Goal: Transaction & Acquisition: Download file/media

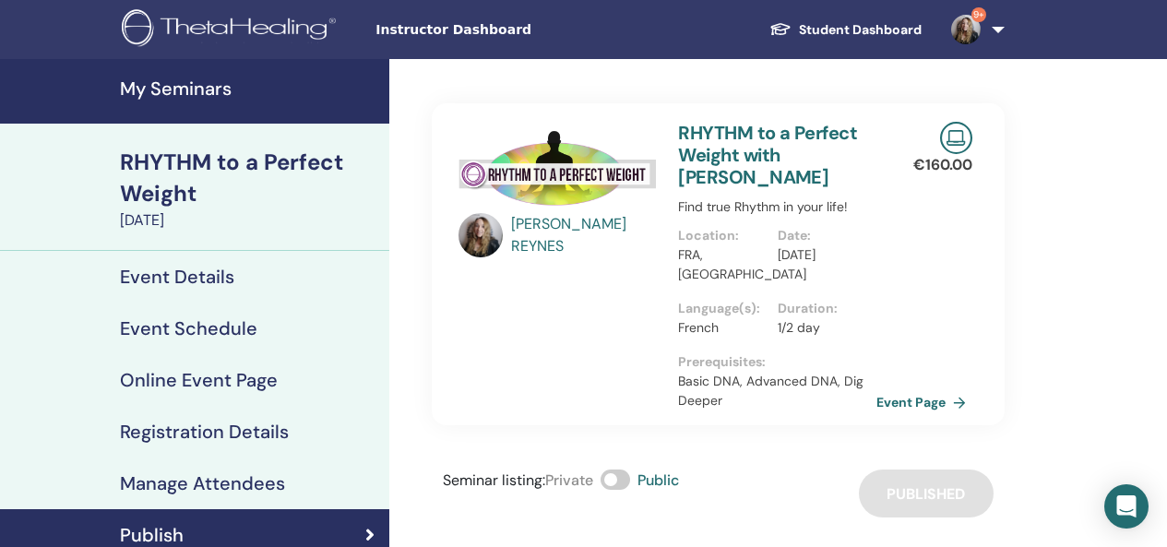
scroll to position [56, 0]
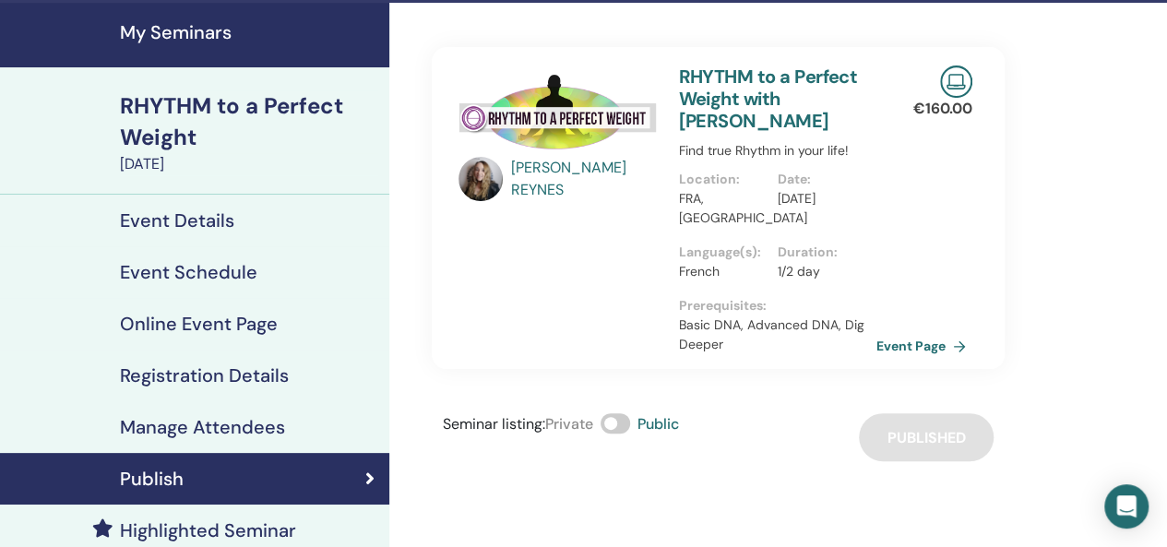
click at [177, 21] on h4 "My Seminars" at bounding box center [249, 32] width 258 height 22
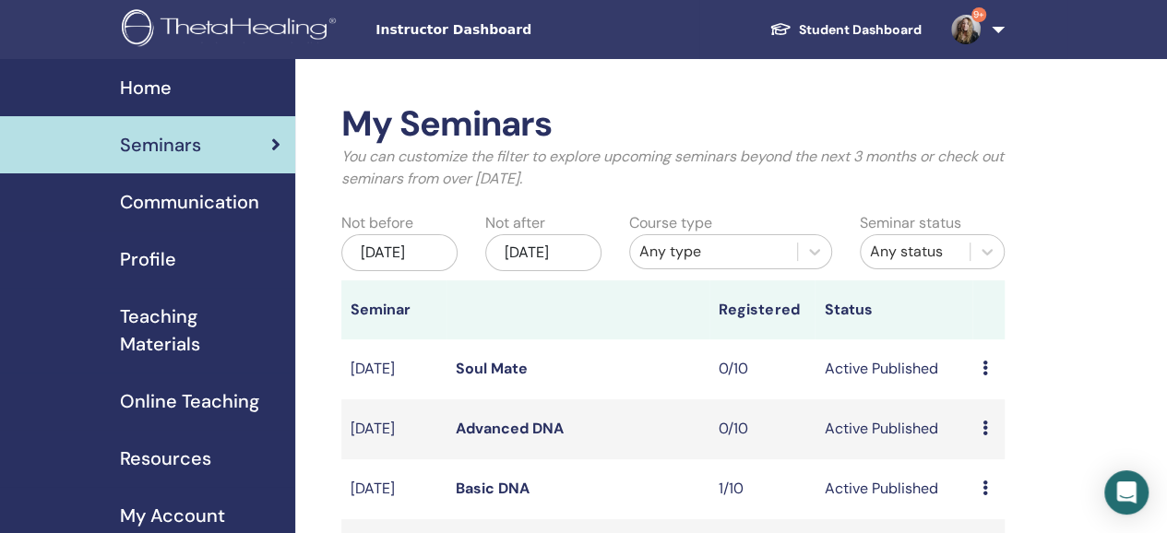
click at [569, 259] on div "[DATE]" at bounding box center [543, 252] width 116 height 37
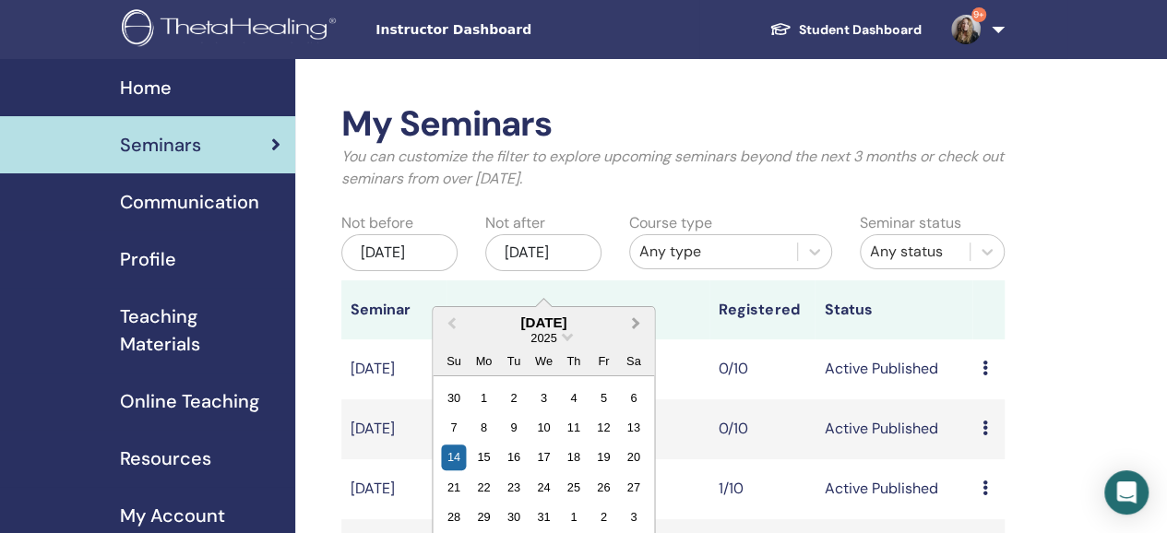
click at [635, 322] on span "Next Month" at bounding box center [635, 322] width 0 height 19
click at [604, 482] on div "27" at bounding box center [603, 487] width 25 height 25
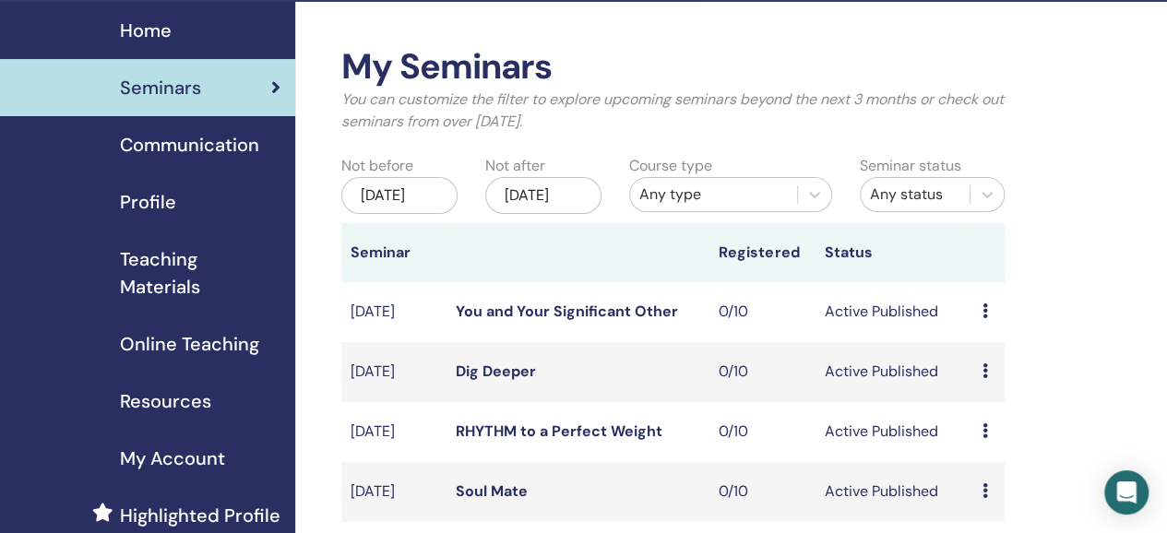
scroll to position [56, 0]
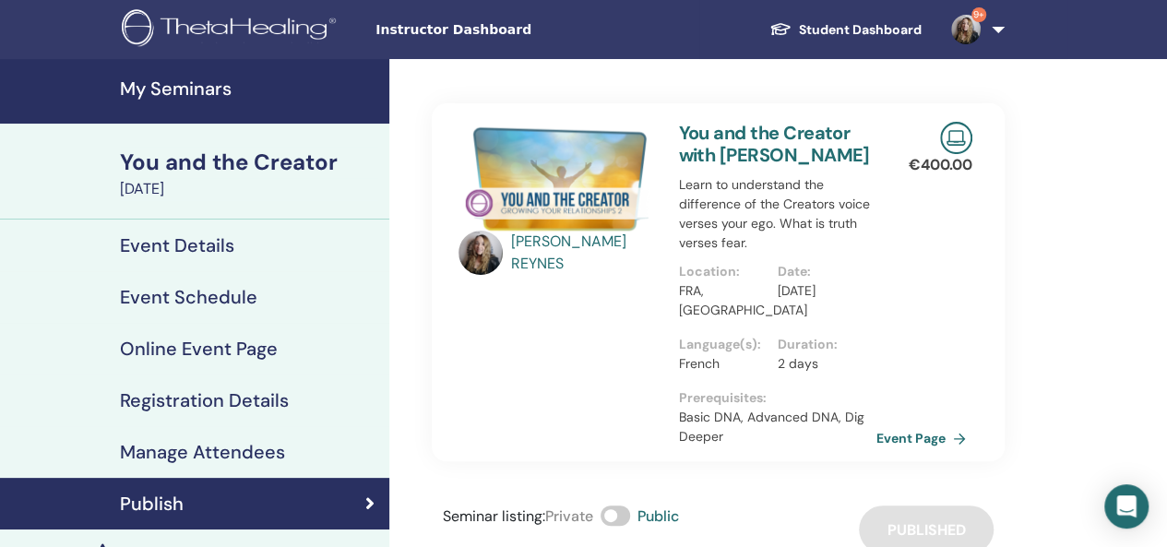
click at [432, 25] on span "Instructor Dashboard" at bounding box center [513, 29] width 277 height 19
click at [181, 89] on h4 "My Seminars" at bounding box center [249, 88] width 258 height 22
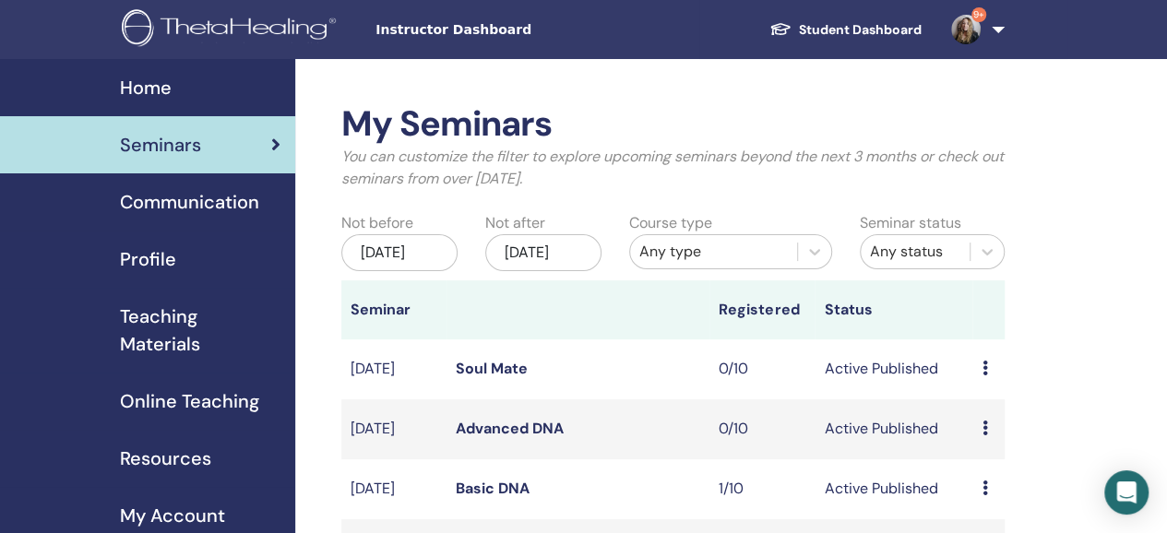
click at [167, 340] on span "Teaching Materials" at bounding box center [200, 330] width 160 height 55
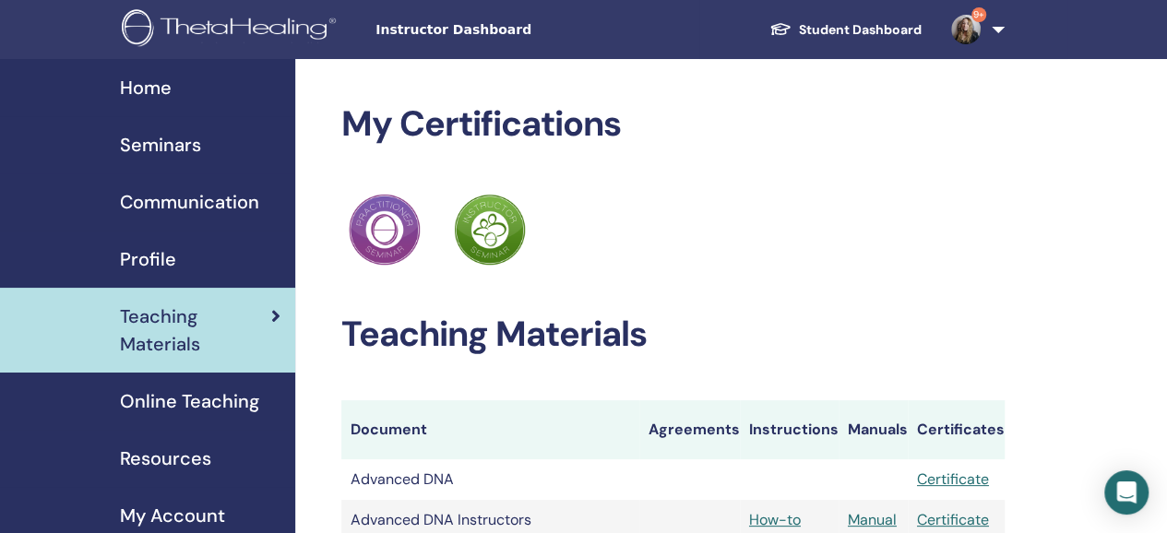
click at [208, 205] on span "Communication" at bounding box center [189, 202] width 139 height 28
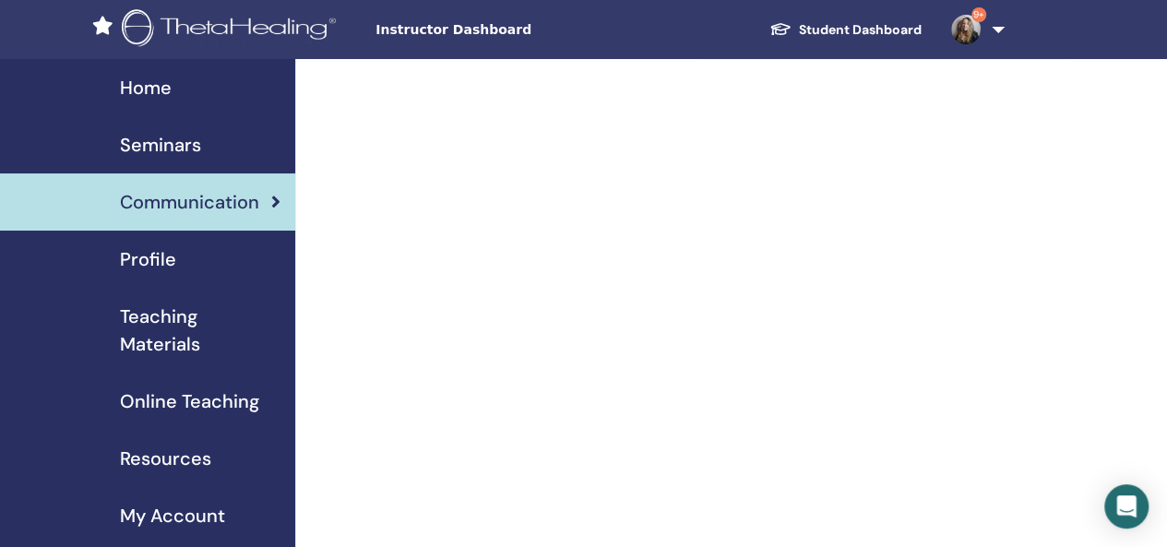
click at [864, 32] on link "Student Dashboard" at bounding box center [845, 30] width 182 height 34
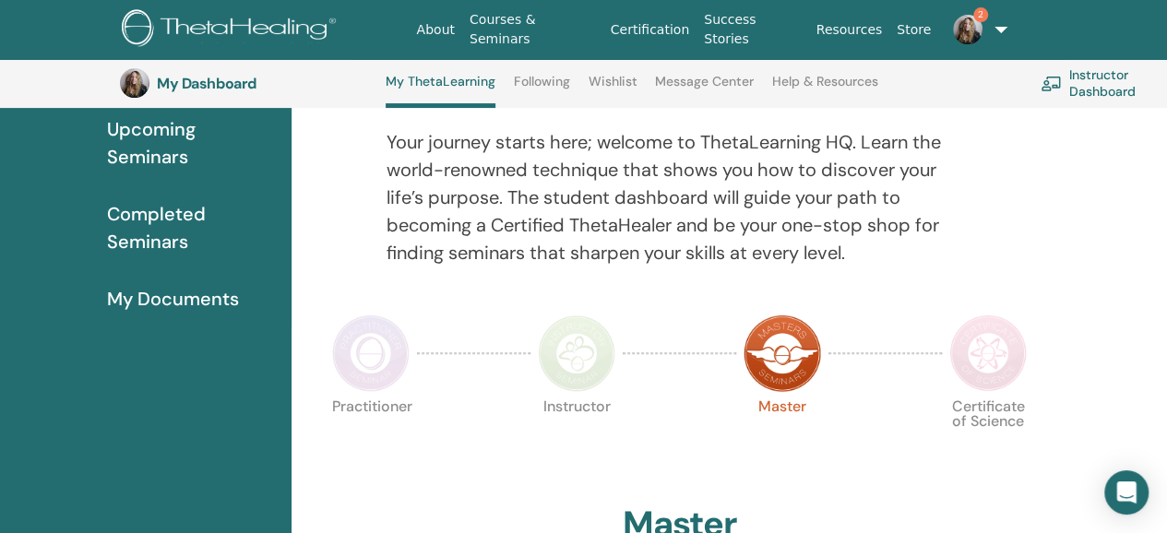
scroll to position [210, 0]
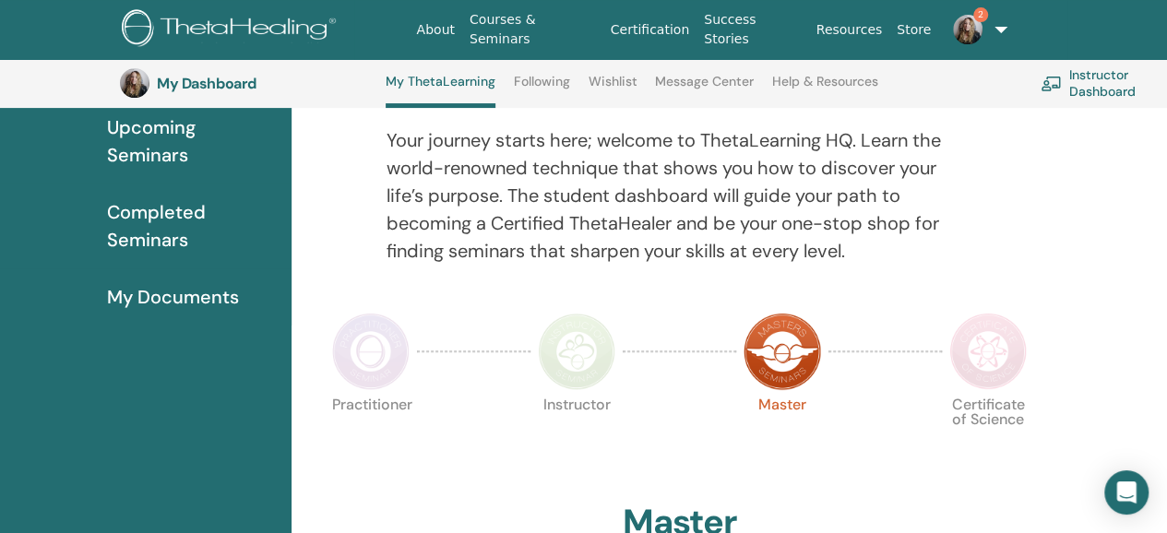
click at [205, 294] on span "My Documents" at bounding box center [173, 297] width 132 height 28
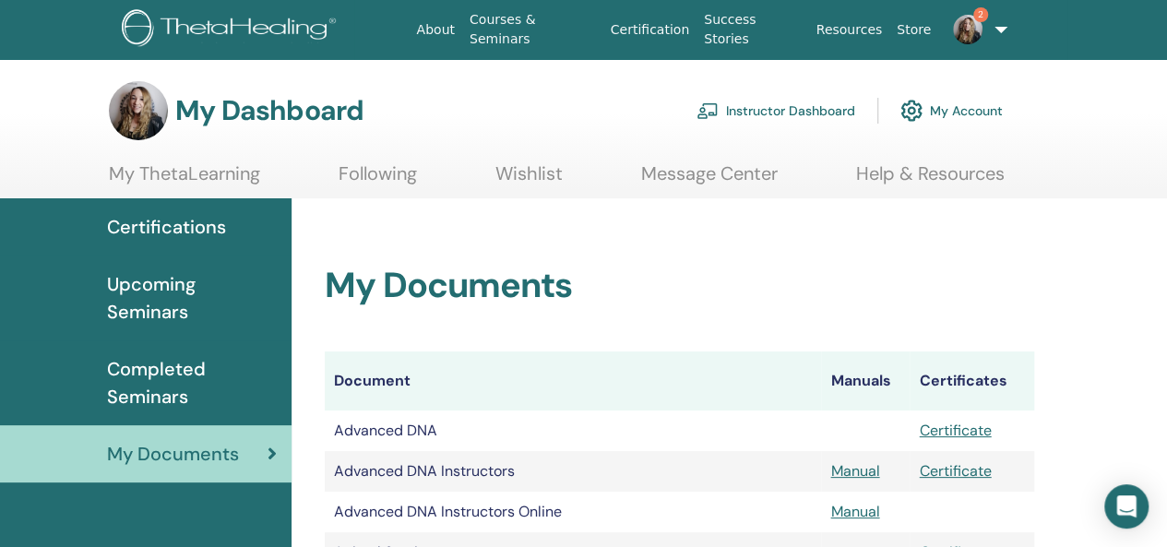
click at [172, 227] on span "Certifications" at bounding box center [166, 227] width 119 height 28
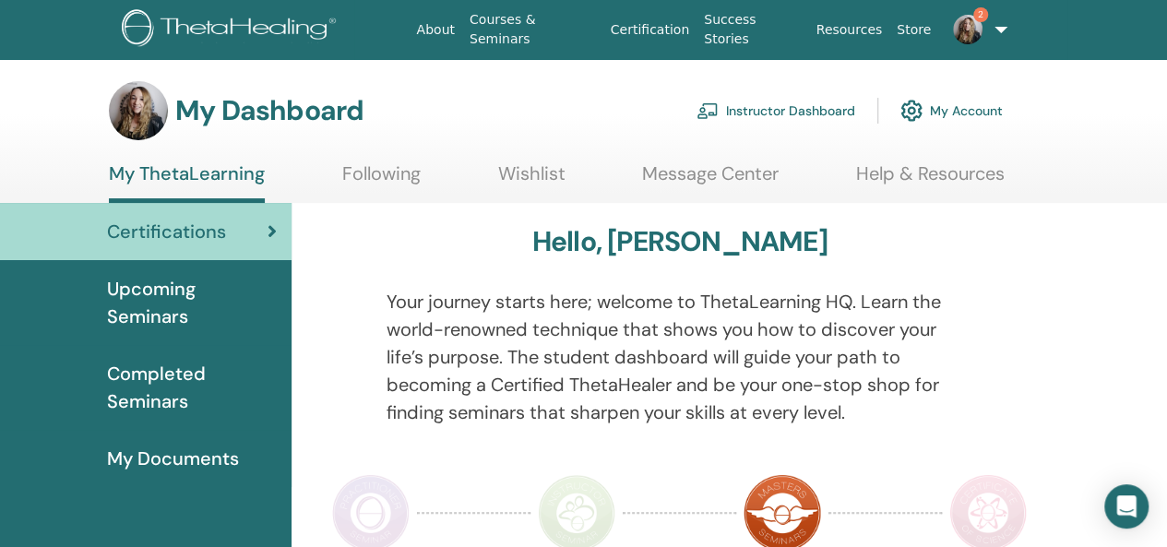
click at [854, 36] on link "Resources" at bounding box center [849, 30] width 81 height 34
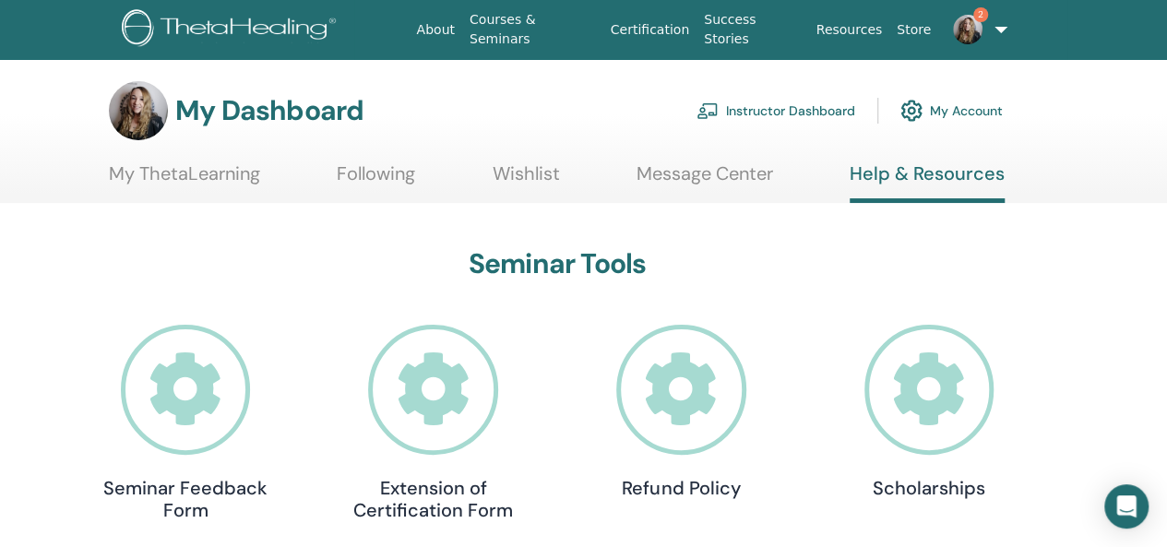
click at [201, 174] on link "My ThetaLearning" at bounding box center [184, 180] width 151 height 36
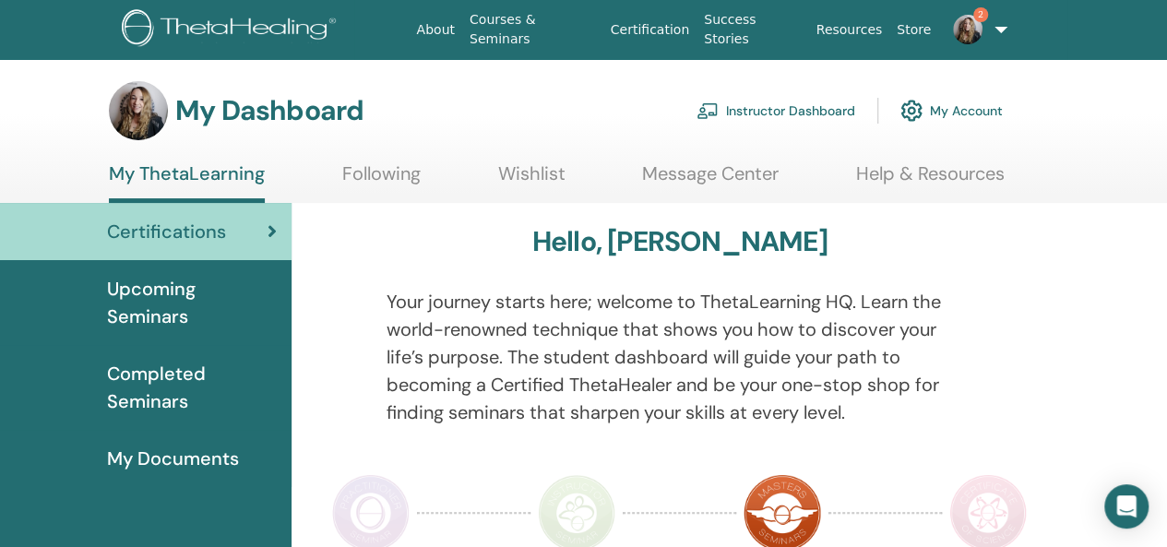
click at [157, 460] on span "My Documents" at bounding box center [173, 459] width 132 height 28
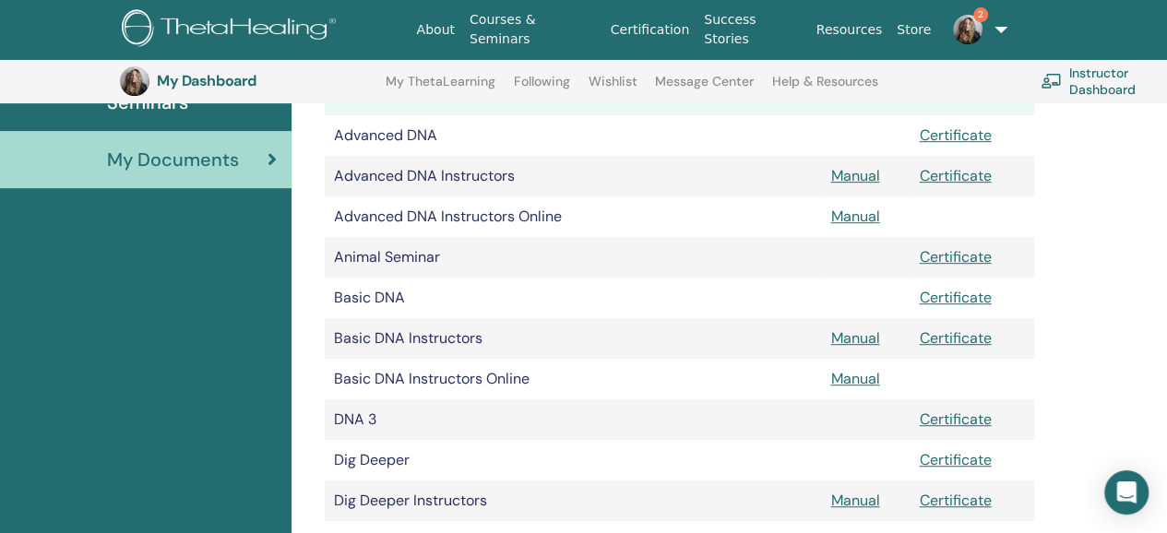
scroll to position [339, 0]
click at [819, 81] on link "Help & Resources" at bounding box center [825, 89] width 106 height 30
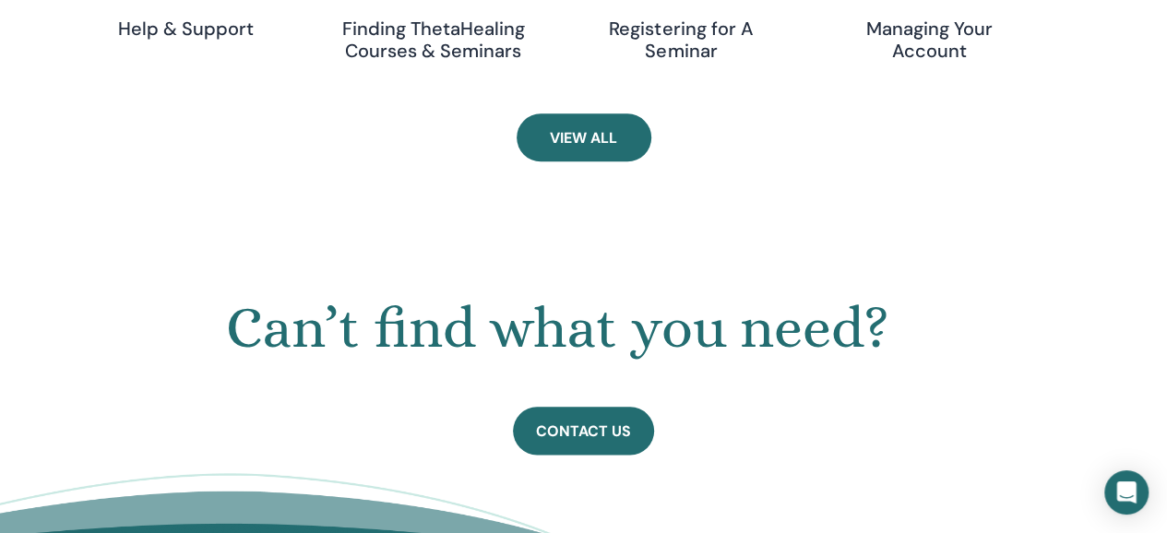
scroll to position [858, 0]
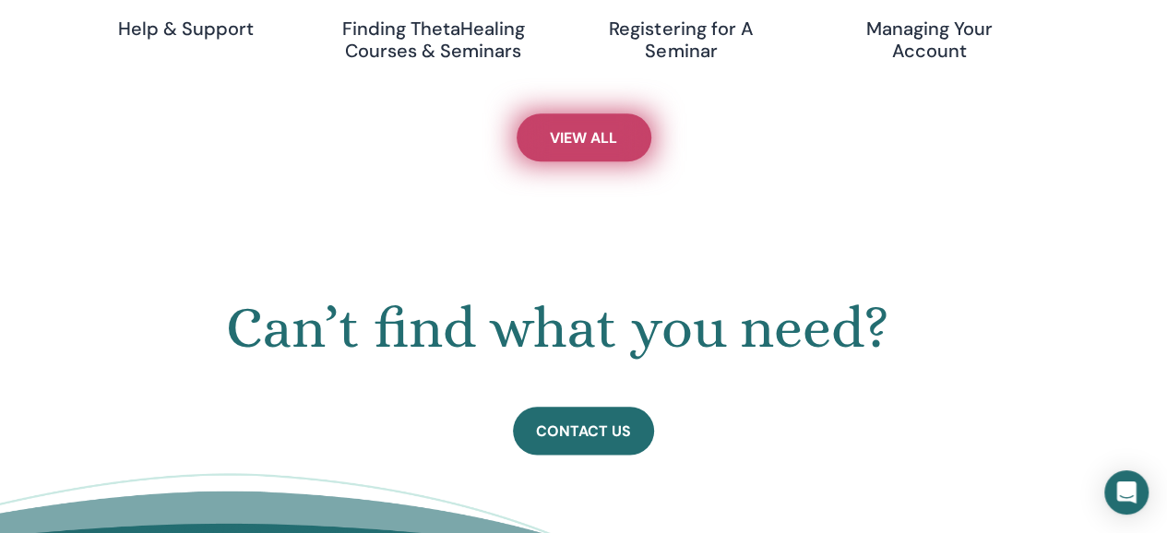
click at [572, 128] on span "View All" at bounding box center [583, 137] width 67 height 19
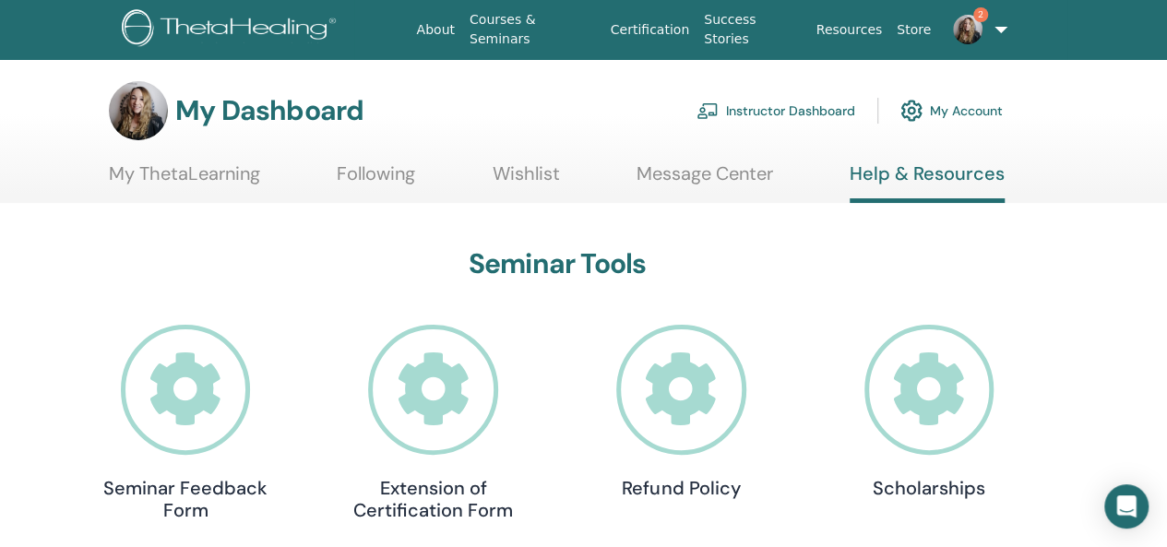
click at [208, 181] on link "My ThetaLearning" at bounding box center [184, 180] width 151 height 36
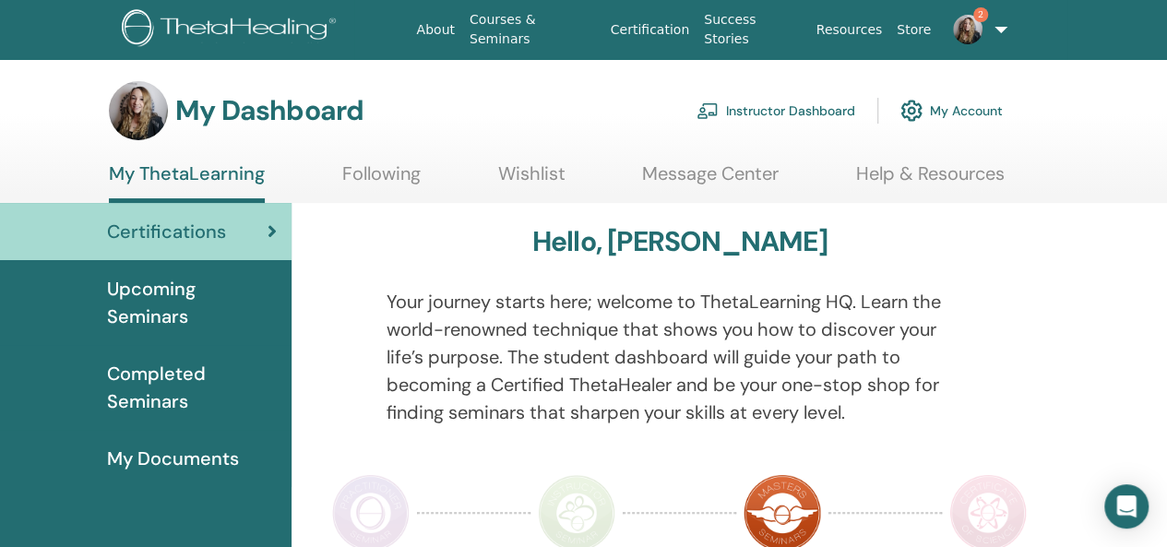
click at [922, 177] on link "Help & Resources" at bounding box center [930, 180] width 148 height 36
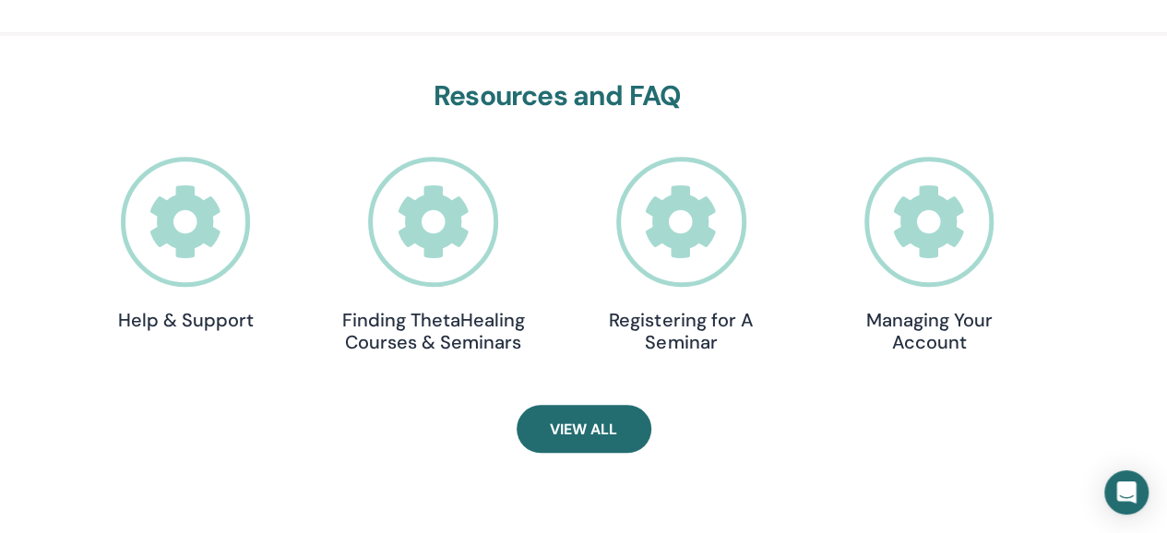
scroll to position [570, 0]
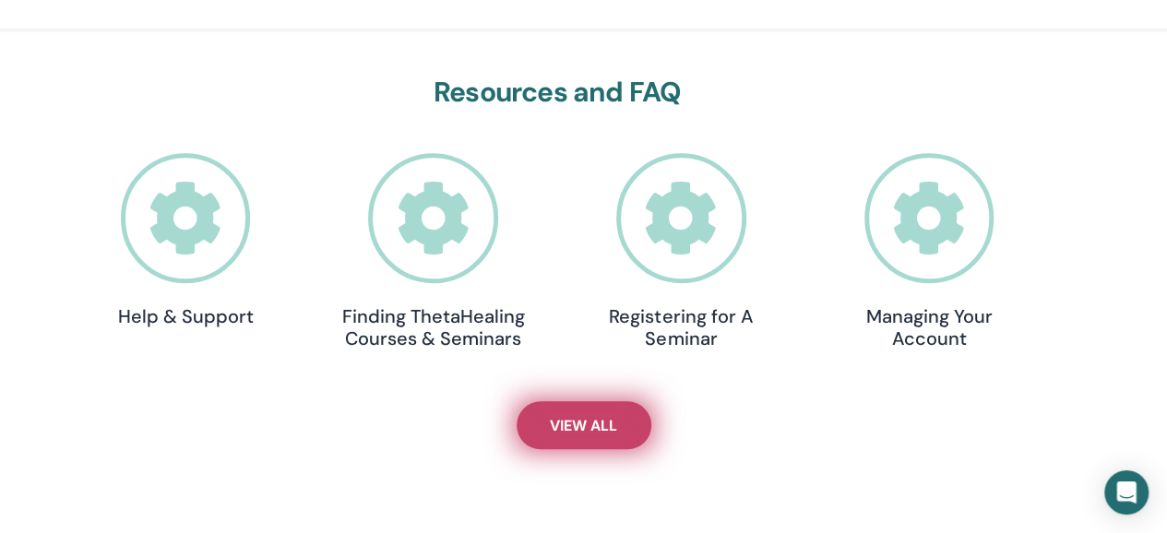
click at [596, 421] on span "View All" at bounding box center [583, 425] width 67 height 19
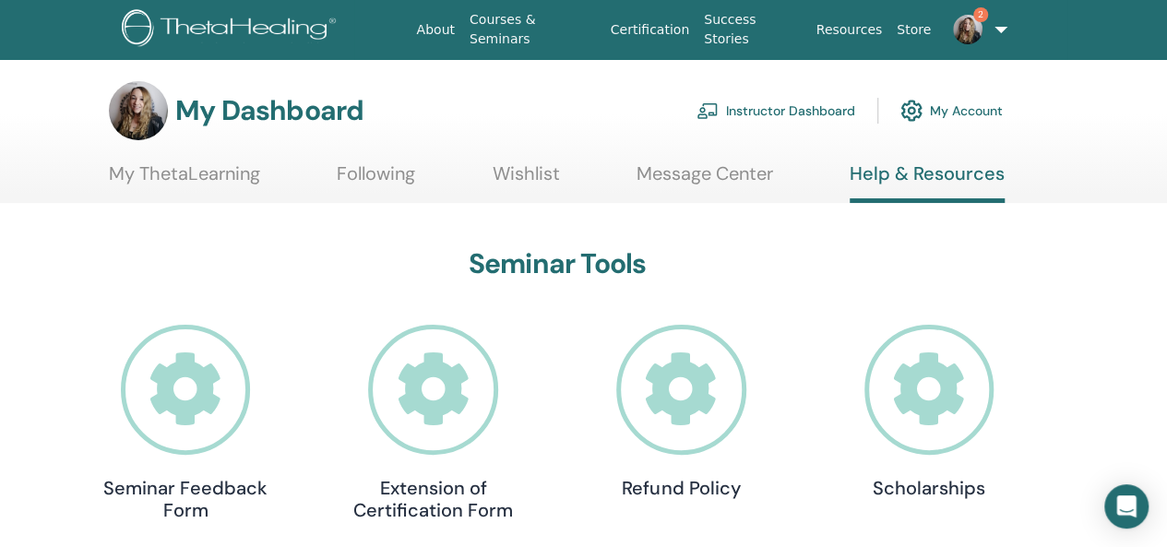
click at [742, 121] on link "Instructor Dashboard" at bounding box center [775, 110] width 159 height 41
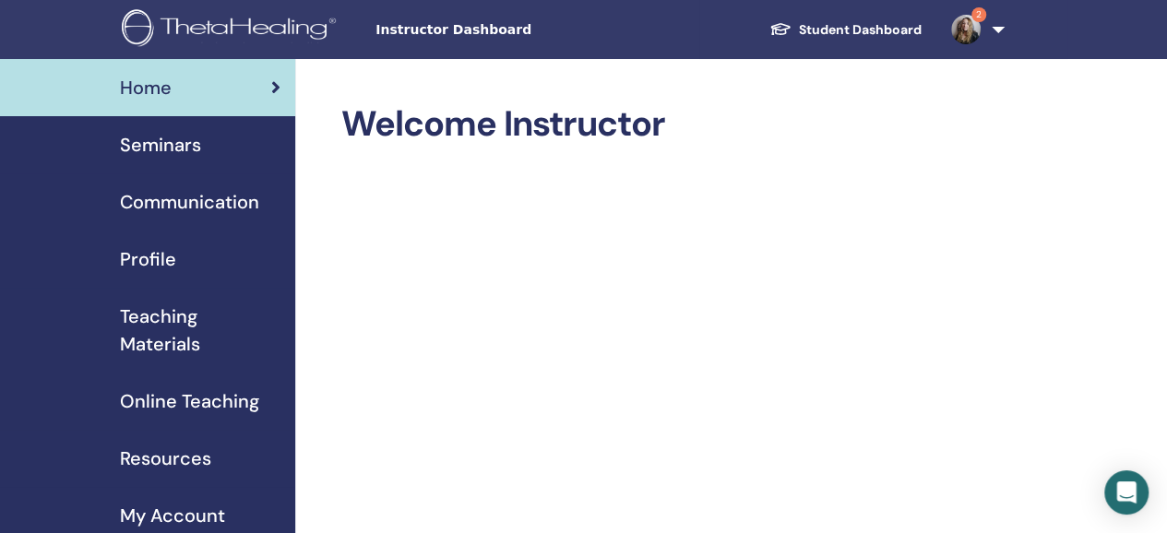
click at [157, 256] on span "Profile" at bounding box center [148, 259] width 56 height 28
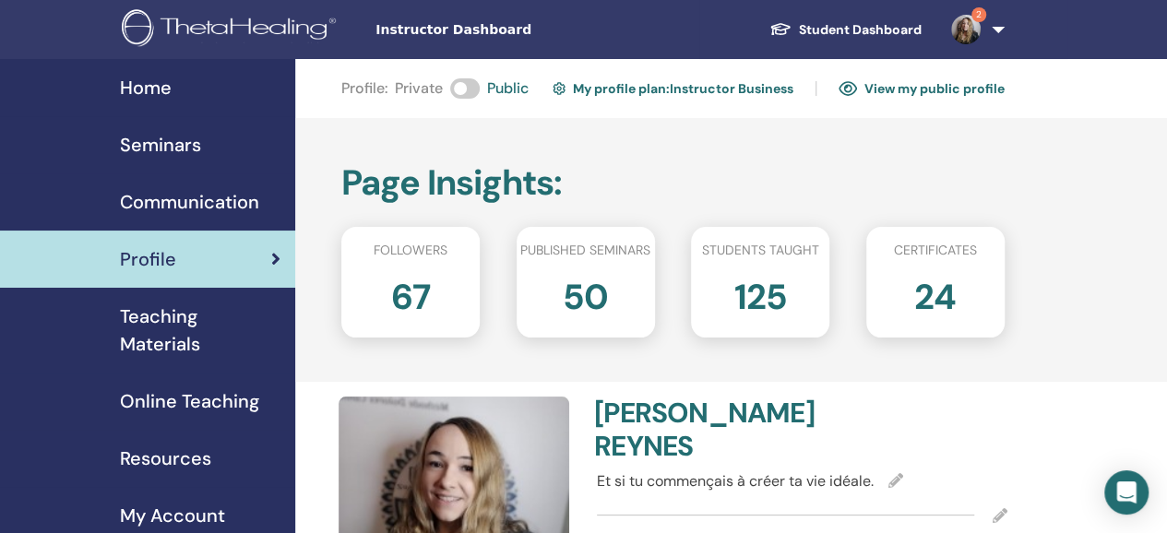
click at [172, 445] on span "Resources" at bounding box center [165, 459] width 91 height 28
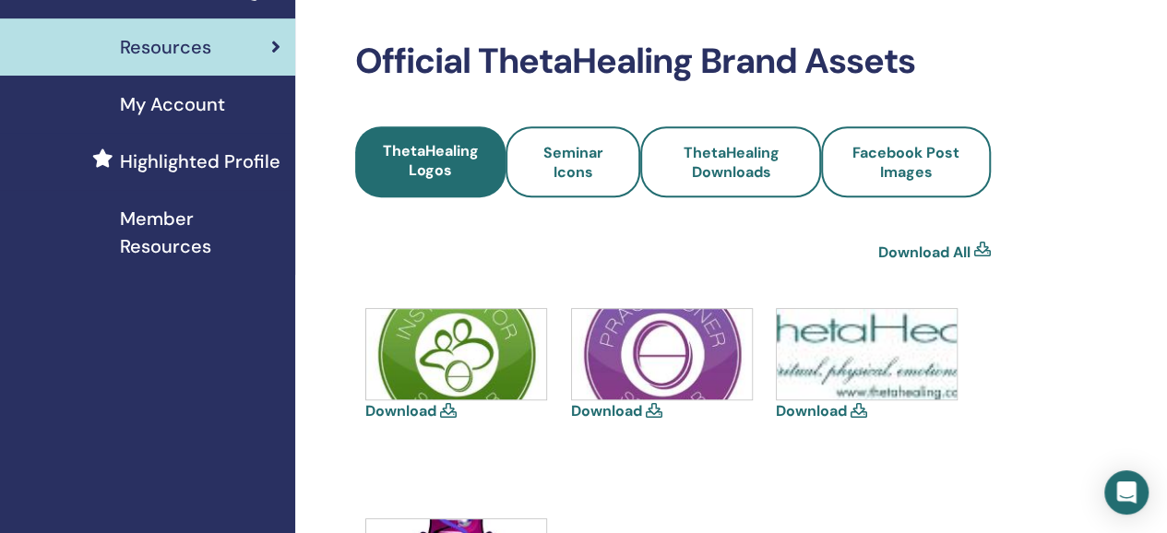
scroll to position [434, 0]
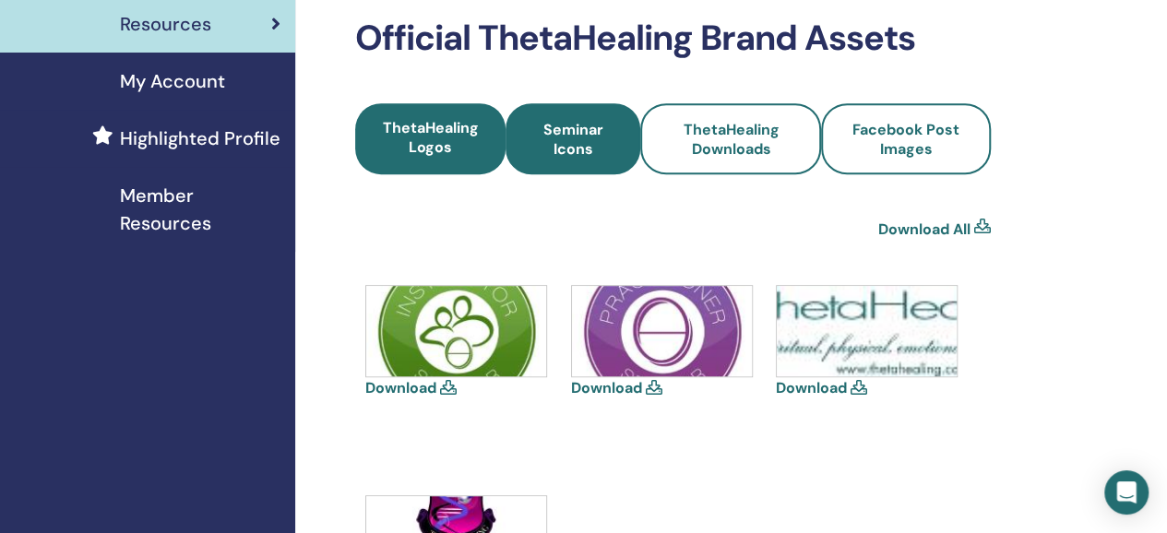
click at [575, 142] on span "Seminar Icons" at bounding box center [572, 139] width 85 height 39
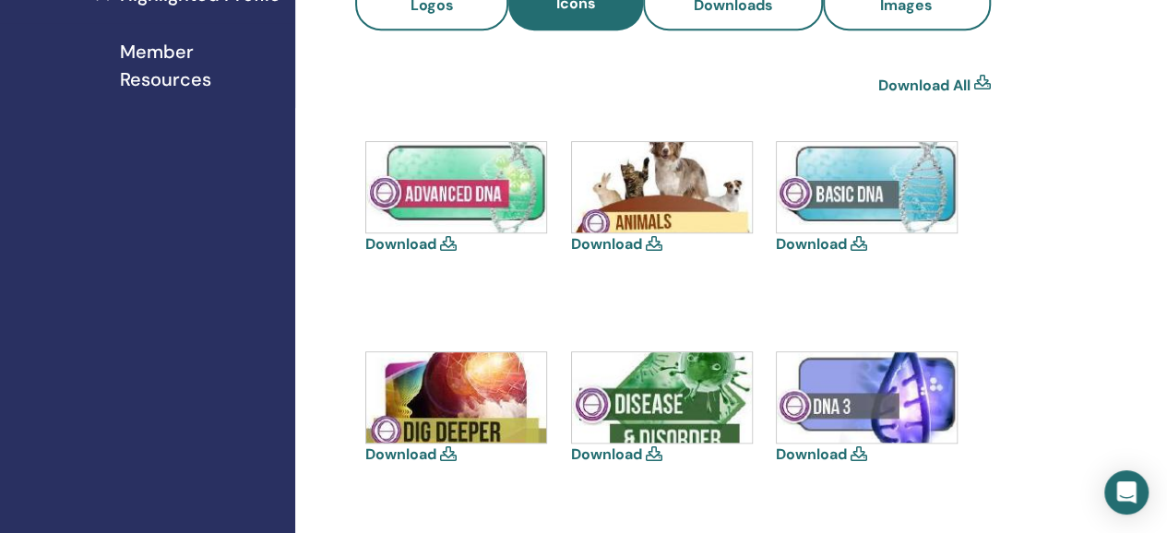
scroll to position [579, 0]
click at [656, 243] on icon at bounding box center [654, 242] width 17 height 15
click at [623, 248] on link "Download" at bounding box center [606, 242] width 71 height 19
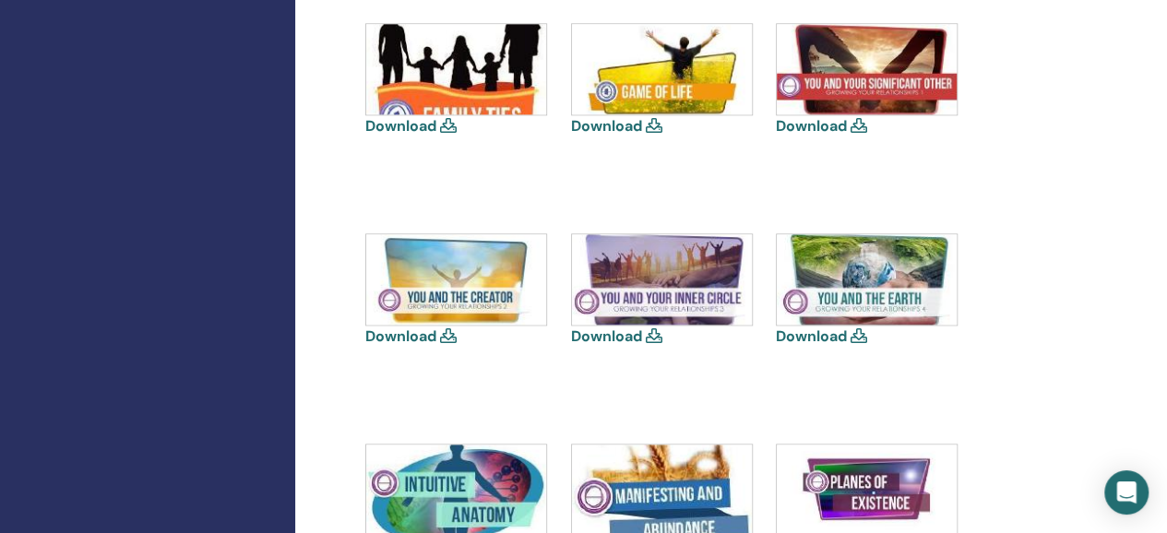
scroll to position [1161, 0]
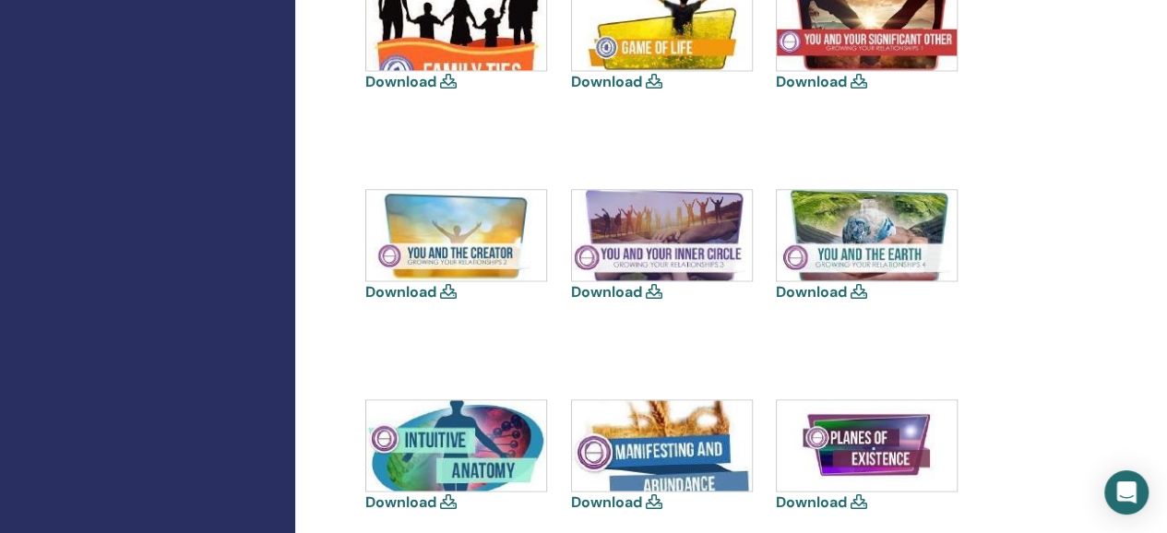
click at [832, 80] on link "Download" at bounding box center [811, 81] width 71 height 19
click at [653, 291] on icon at bounding box center [654, 291] width 17 height 15
click at [652, 294] on icon at bounding box center [654, 291] width 17 height 15
click at [620, 289] on link "Download" at bounding box center [606, 291] width 71 height 19
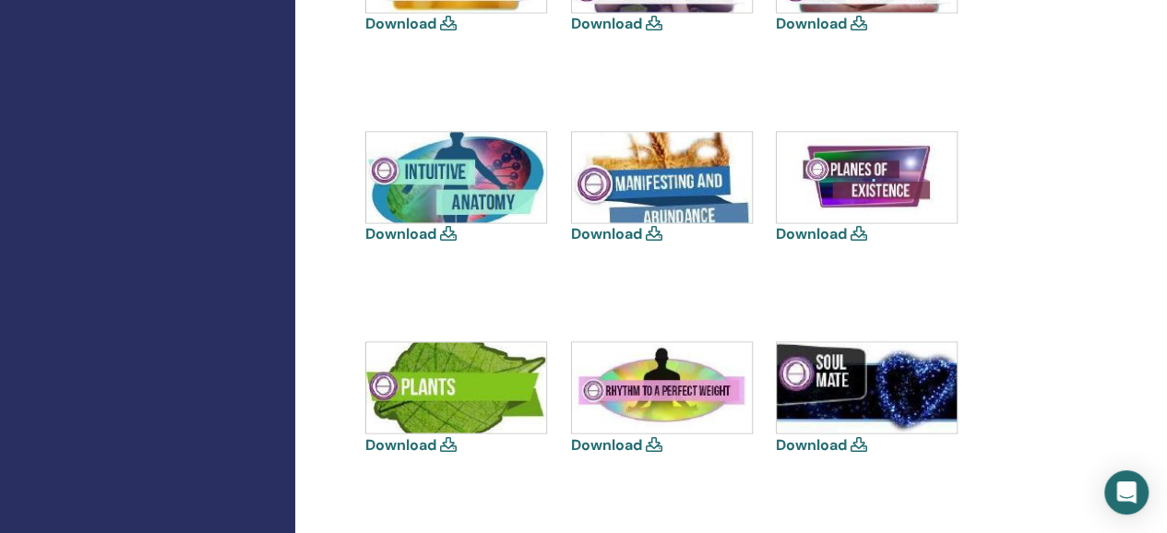
scroll to position [1430, 0]
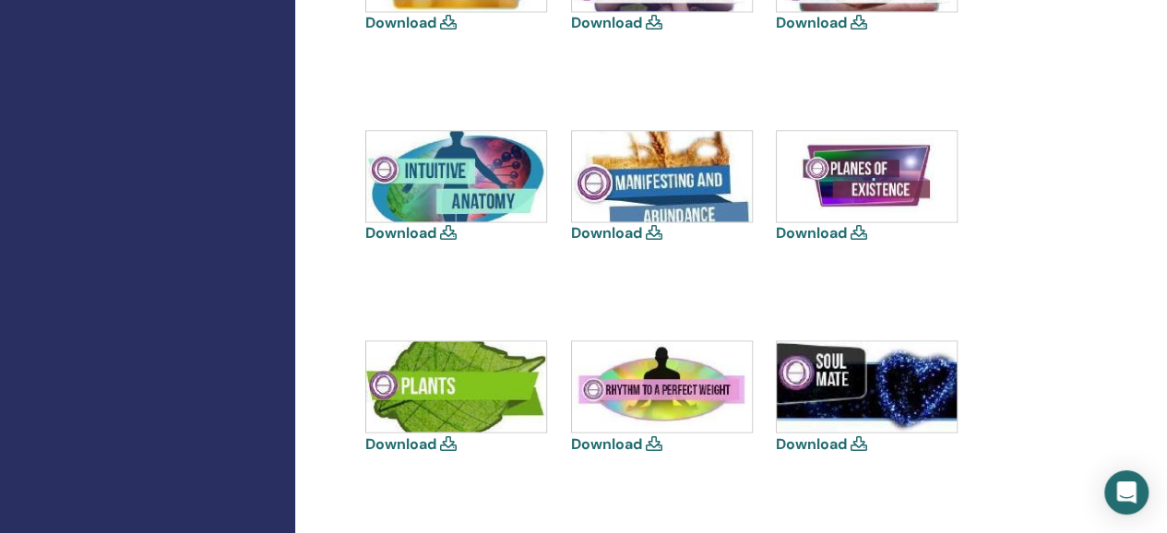
click at [817, 441] on link "Download" at bounding box center [811, 442] width 71 height 19
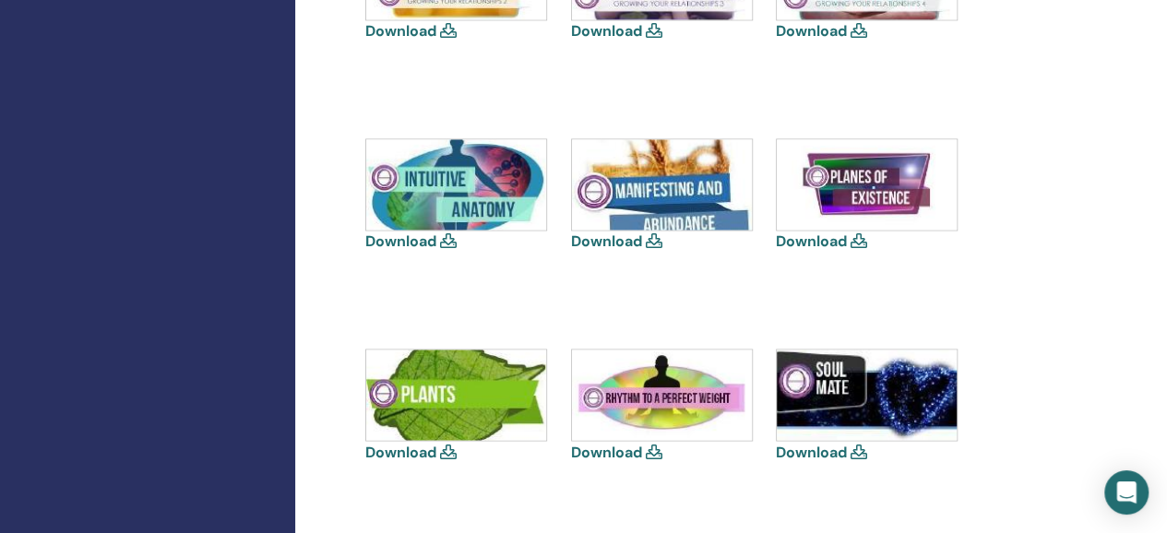
scroll to position [1436, 0]
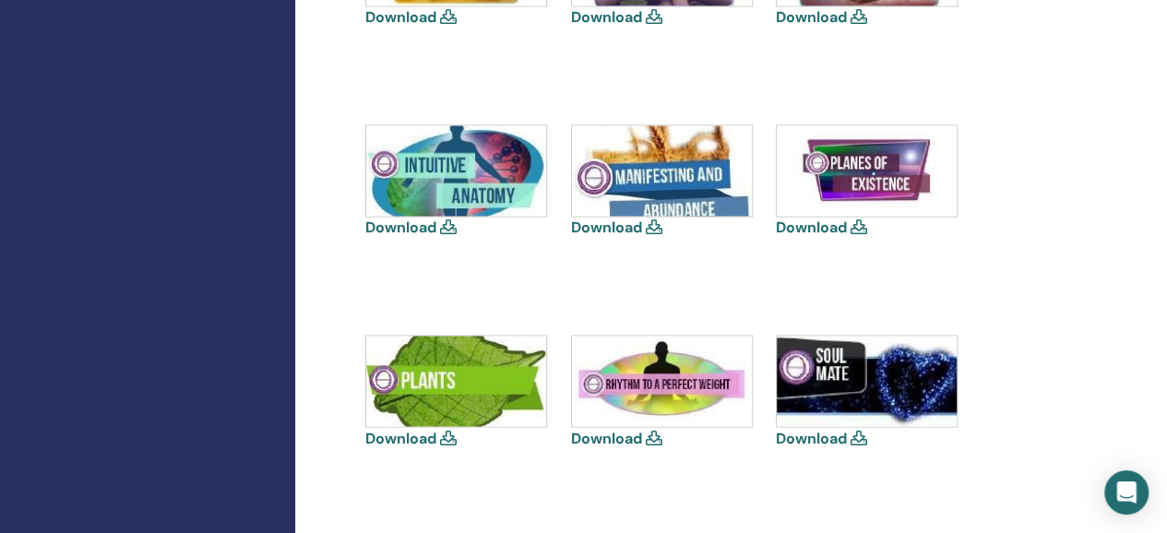
click at [819, 387] on img at bounding box center [867, 381] width 180 height 90
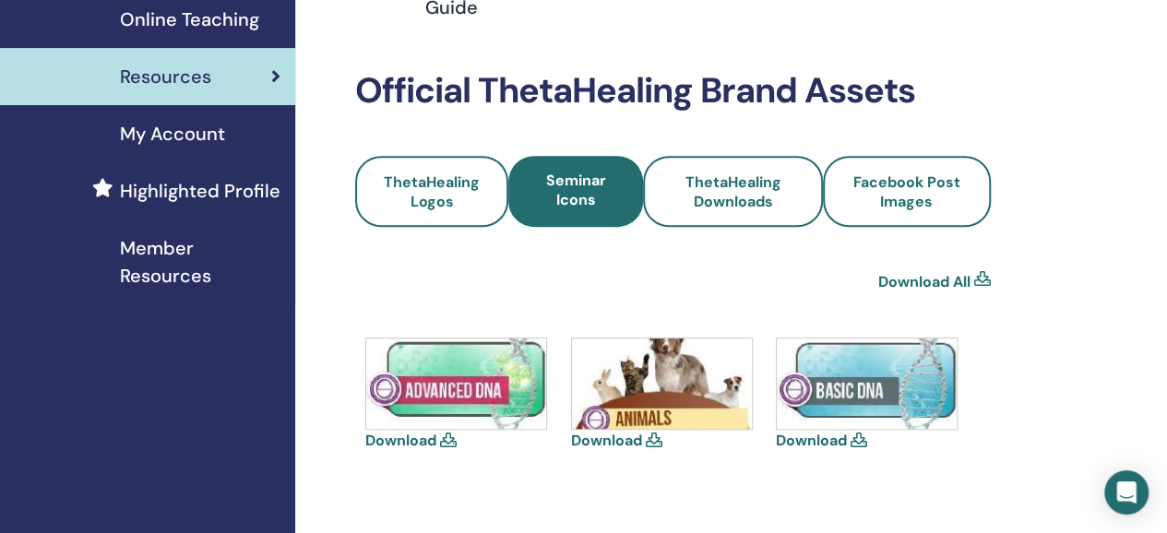
scroll to position [383, 0]
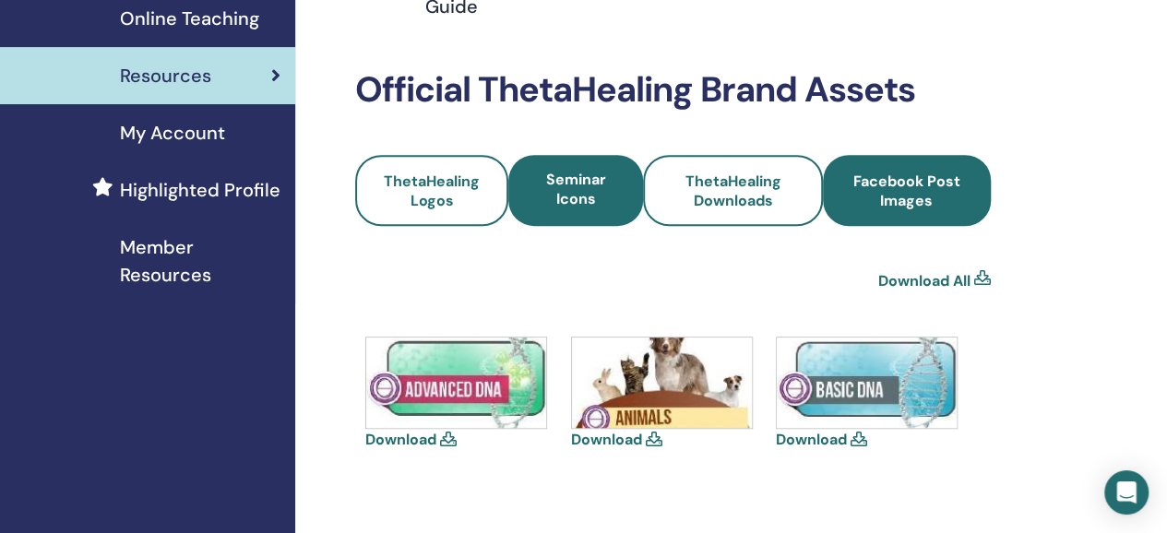
click at [895, 189] on span "Facebook Post Images" at bounding box center [907, 191] width 118 height 39
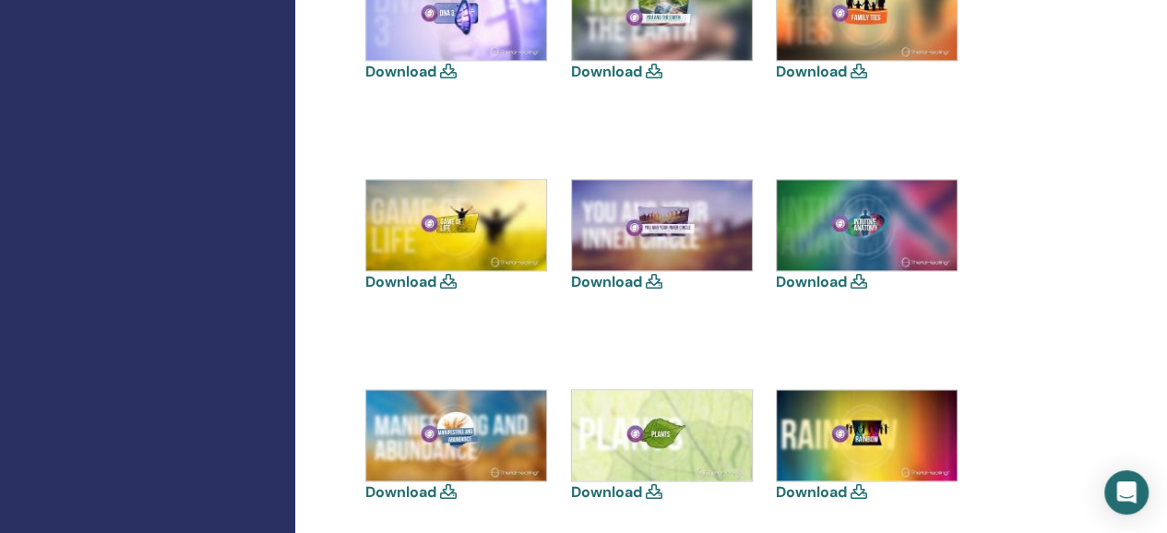
scroll to position [1155, 0]
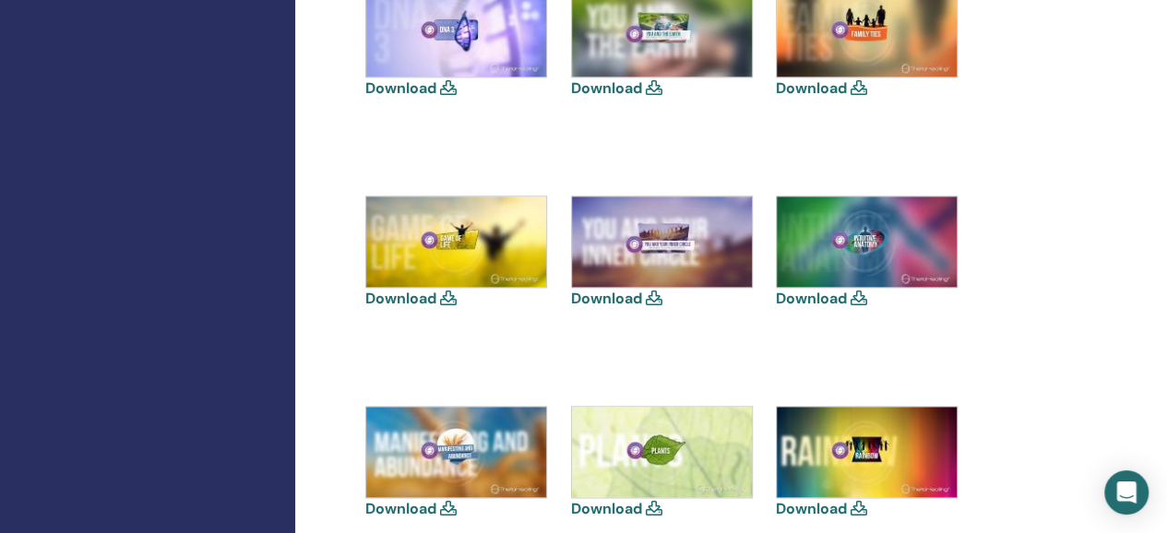
click at [619, 299] on link "Download" at bounding box center [606, 298] width 71 height 19
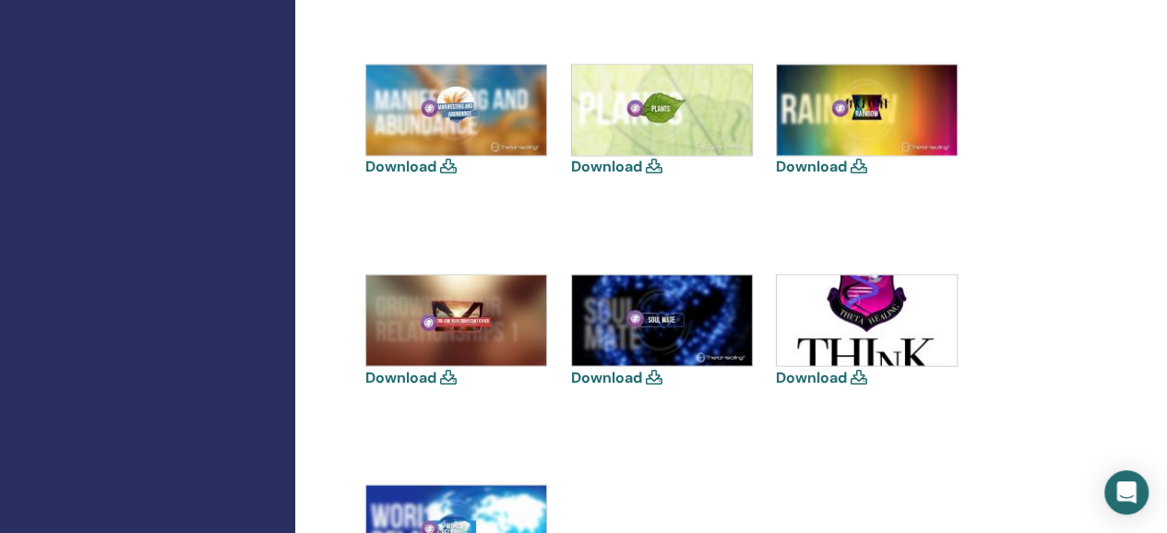
scroll to position [1500, 0]
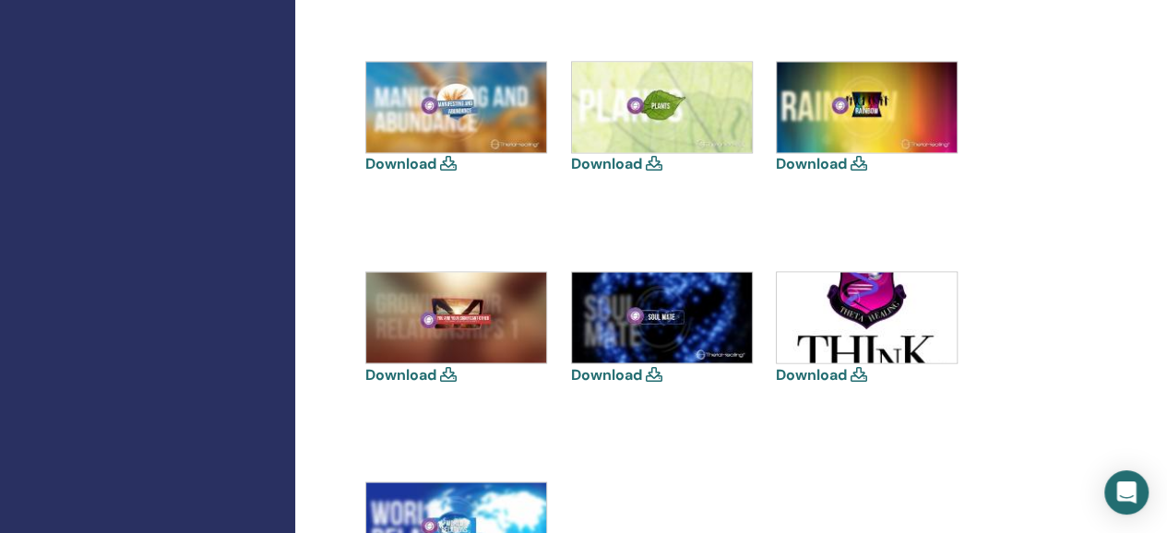
click at [406, 368] on link "Download" at bounding box center [400, 373] width 71 height 19
click at [594, 378] on link "Download" at bounding box center [606, 373] width 71 height 19
